Goal: Information Seeking & Learning: Check status

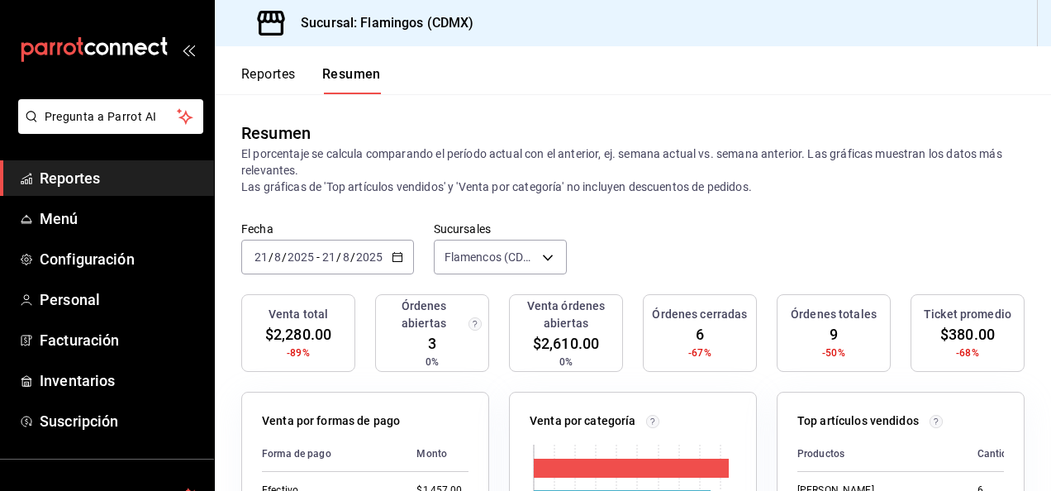
click at [269, 79] on font "Reportes" at bounding box center [268, 74] width 55 height 17
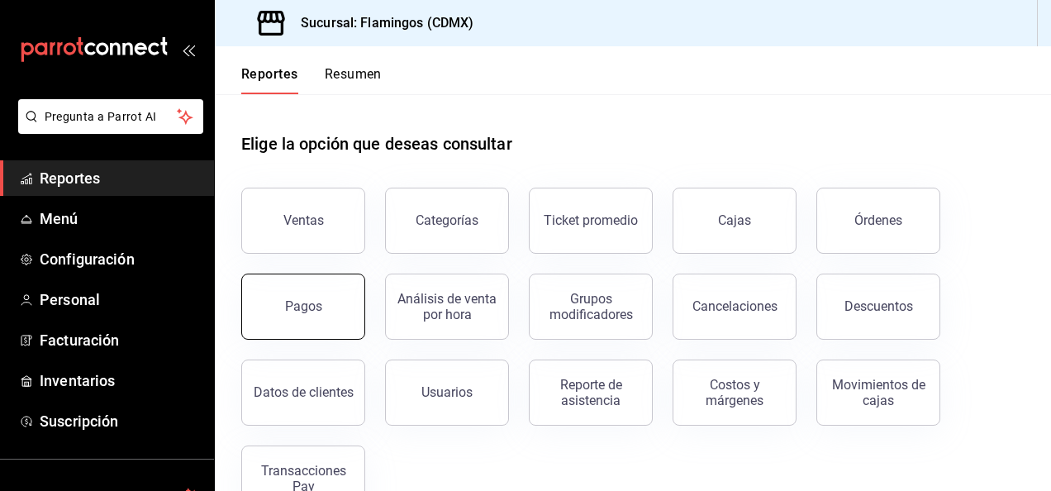
click at [324, 307] on button "Pagos" at bounding box center [303, 306] width 124 height 66
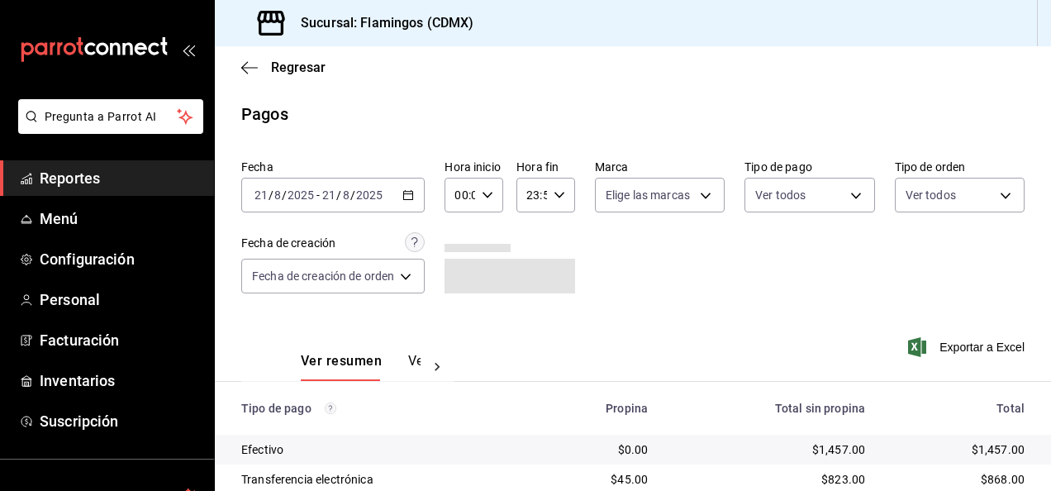
scroll to position [149, 0]
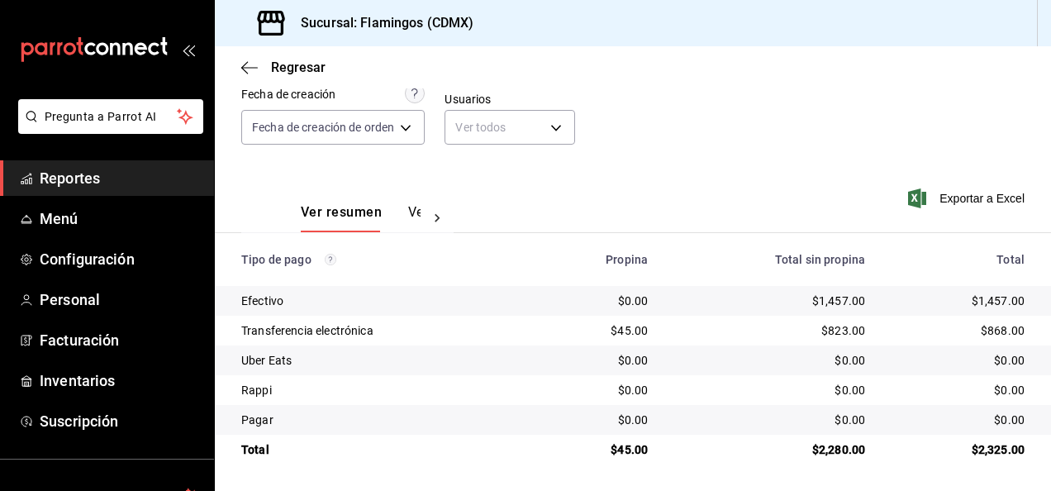
click at [830, 302] on div "$1,457.00" at bounding box center [769, 300] width 191 height 17
copy div "1,457.00"
click at [625, 329] on div "$45.00" at bounding box center [597, 330] width 101 height 17
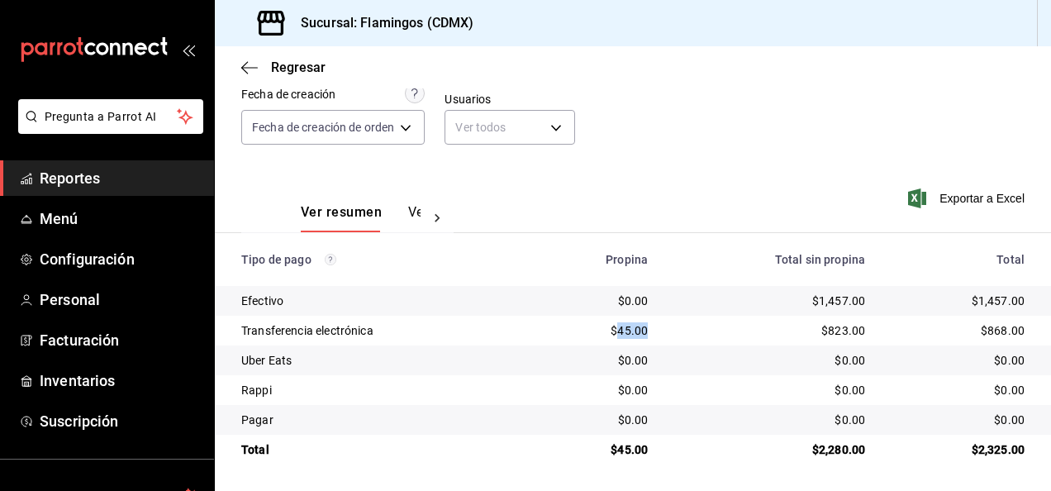
copy div "45.00"
click at [705, 145] on div "Fecha 2025-08-21 21 / 8 / 2025 - 2025-08-21 21 / 8 / 2025 Hora inicio 00:00 Hor…" at bounding box center [632, 84] width 783 height 160
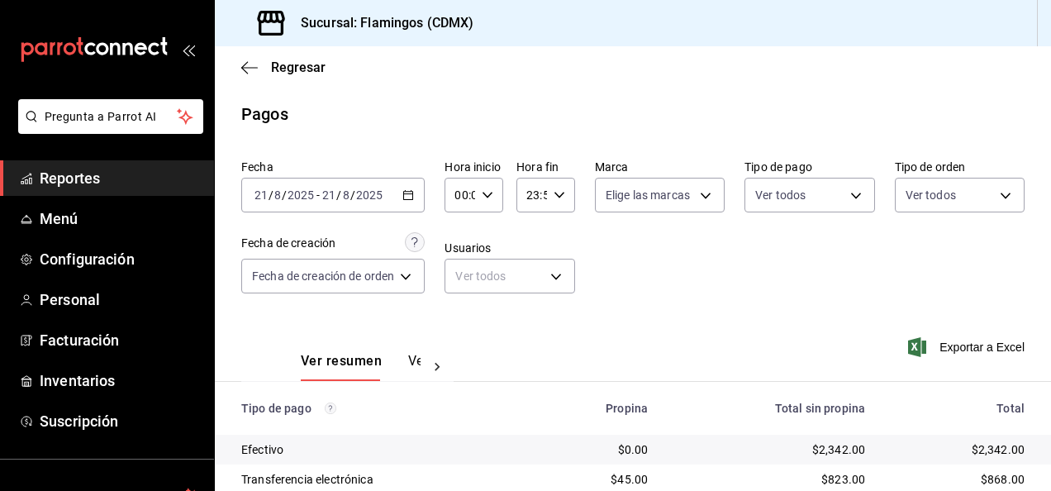
scroll to position [149, 0]
